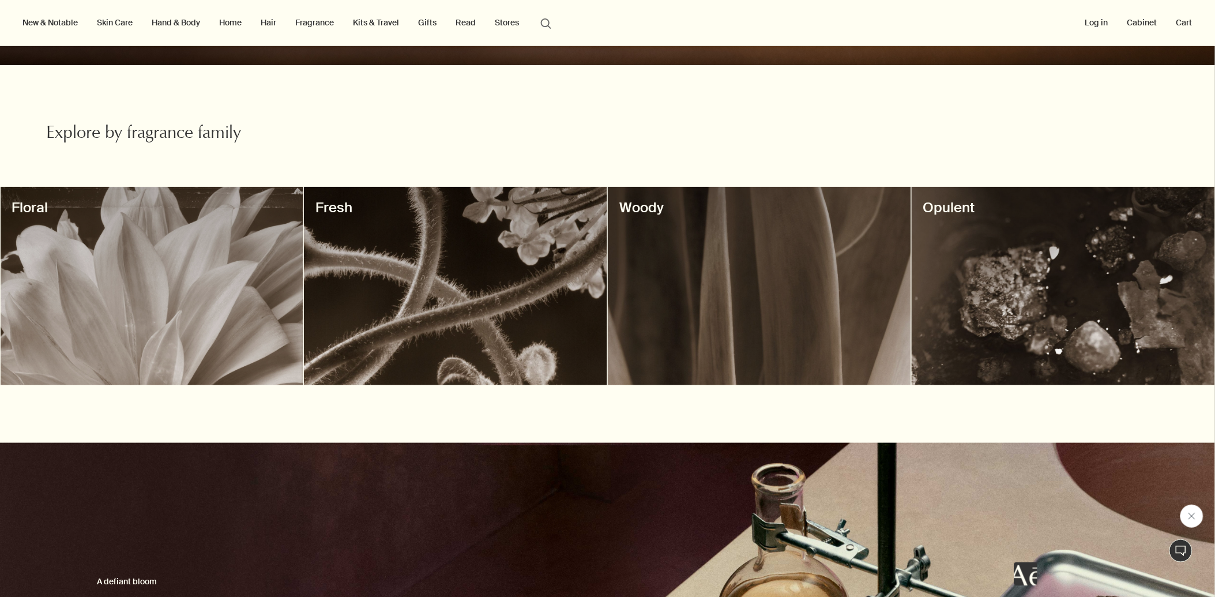
scroll to position [256, 0]
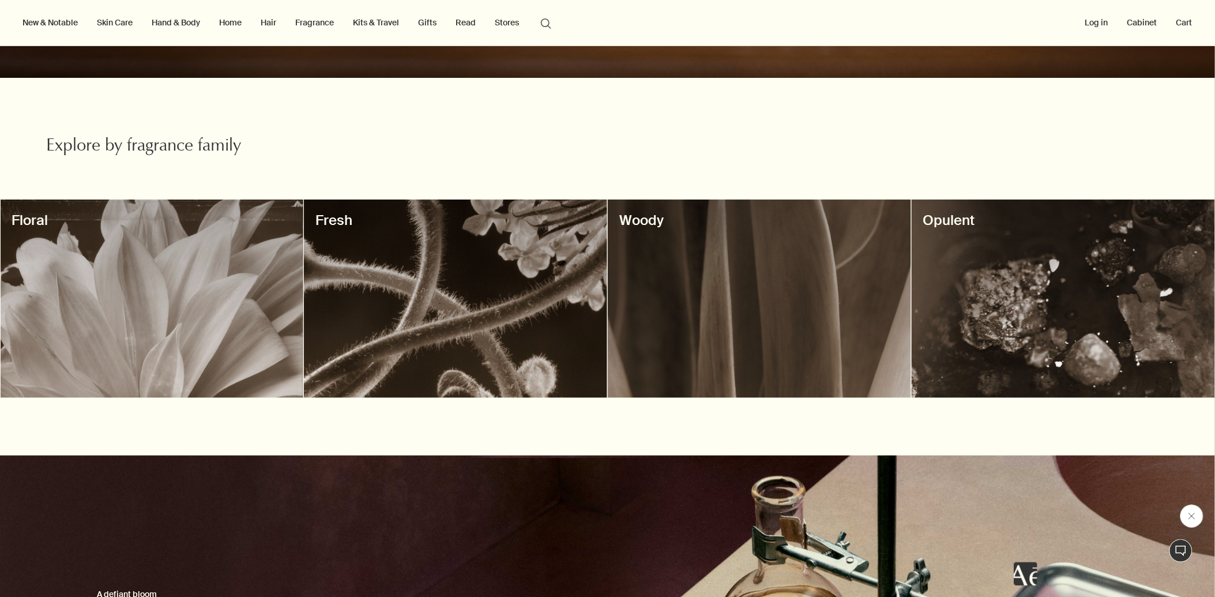
click at [206, 315] on div at bounding box center [152, 299] width 303 height 198
